Goal: Task Accomplishment & Management: Manage account settings

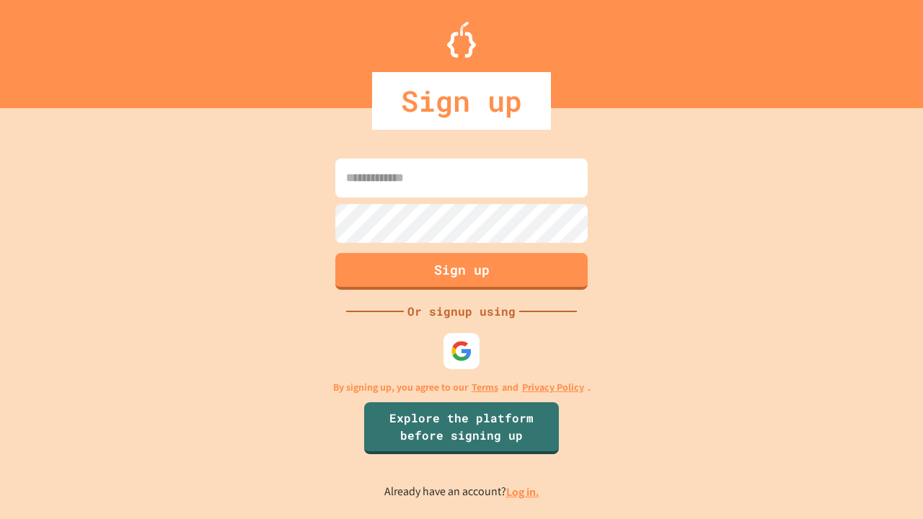
click at [523, 492] on link "Log in." at bounding box center [522, 491] width 33 height 15
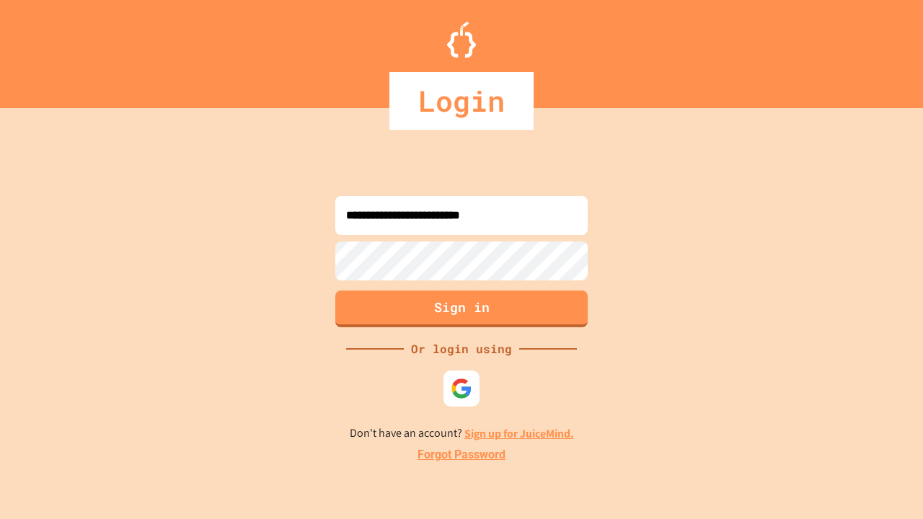
type input "**********"
